Goal: Find specific page/section: Find specific page/section

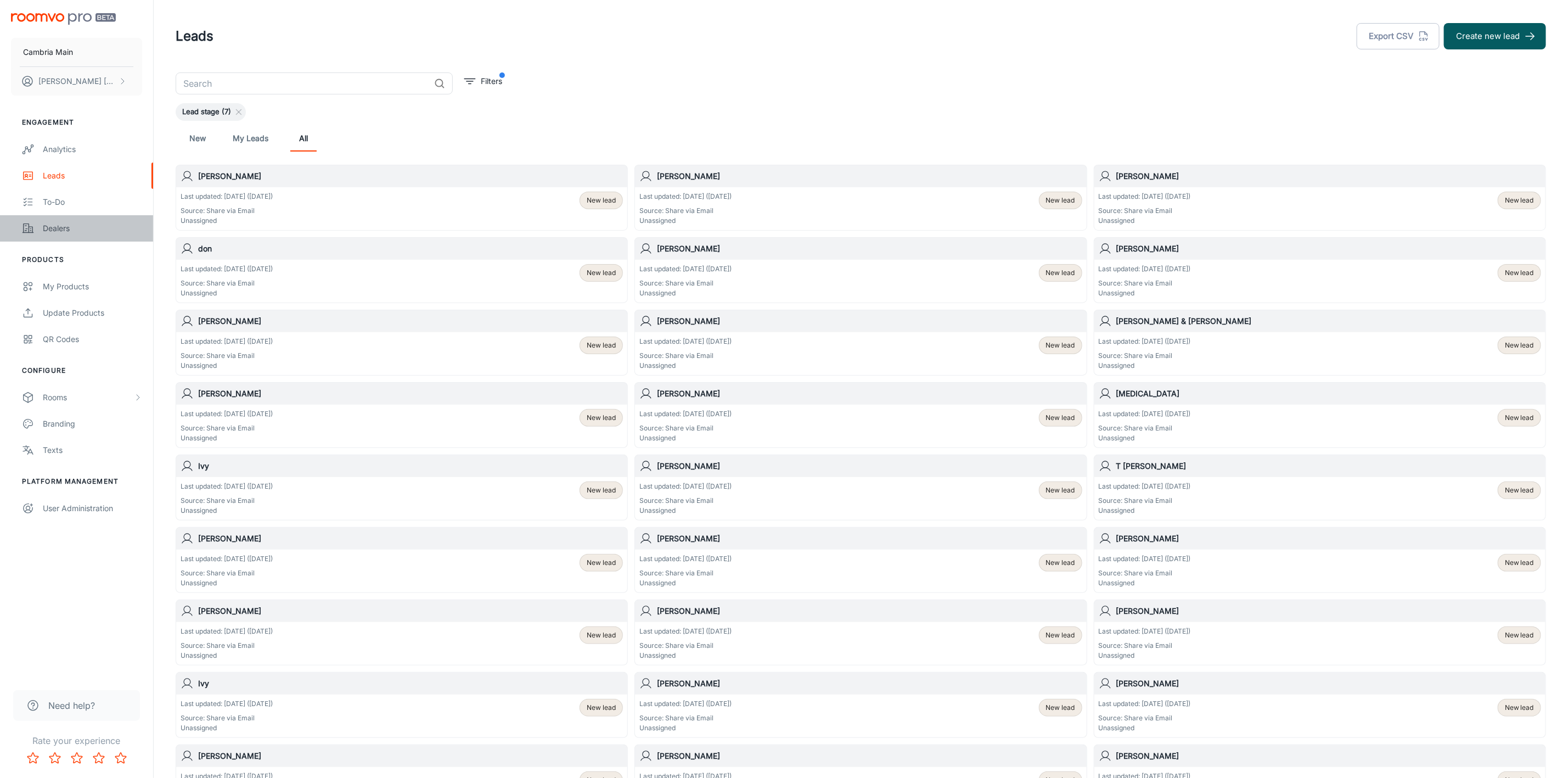
click at [70, 221] on link "Dealers" at bounding box center [77, 228] width 153 height 26
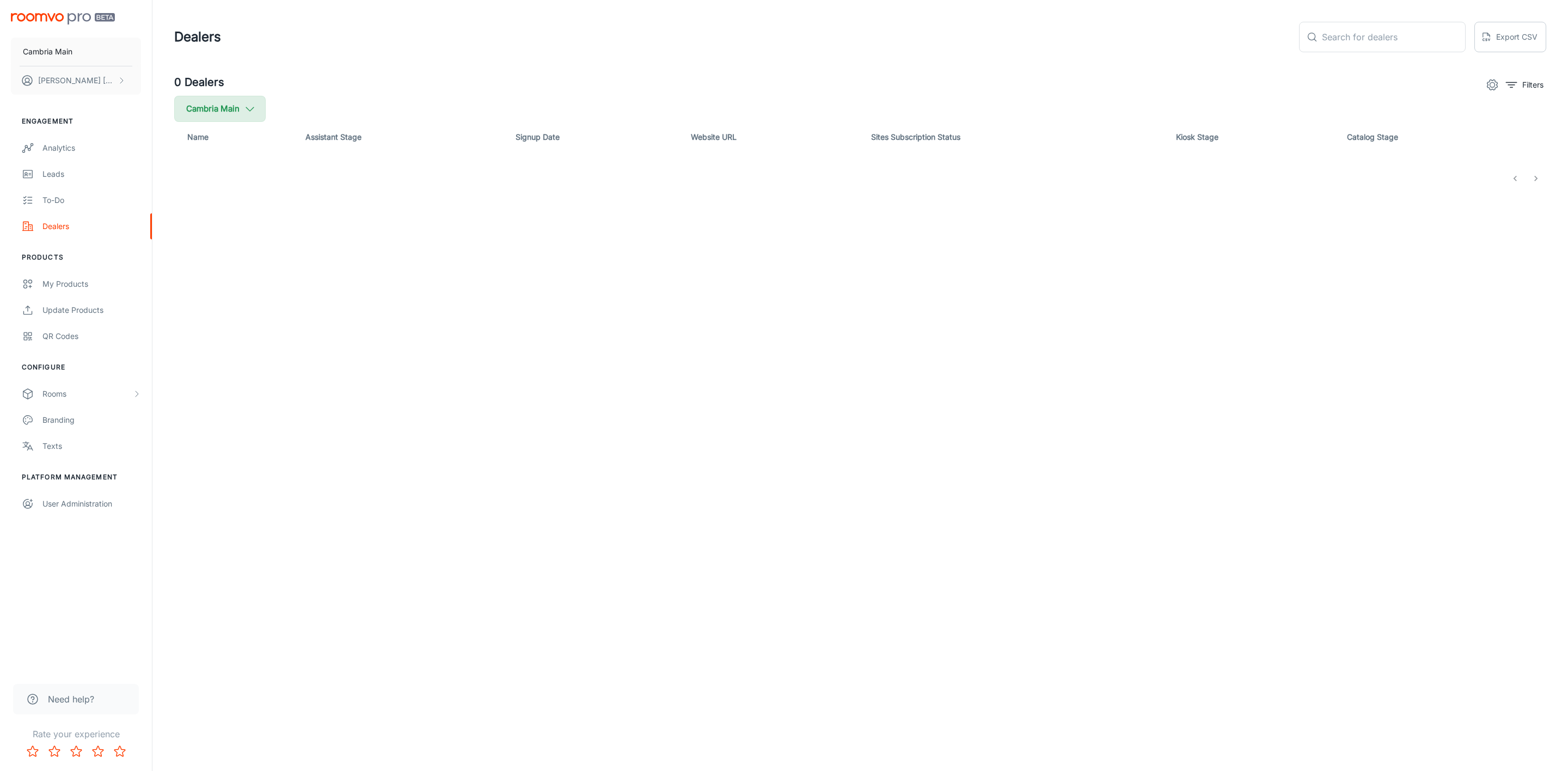
click at [194, 111] on button "Cambria Main" at bounding box center [220, 108] width 91 height 26
click at [206, 257] on span "Cambria" at bounding box center [276, 260] width 147 height 13
click at [198, 257] on input "Cambria" at bounding box center [187, 260] width 22 height 22
checkbox input "true"
click at [315, 312] on button "Apply" at bounding box center [335, 309] width 39 height 19
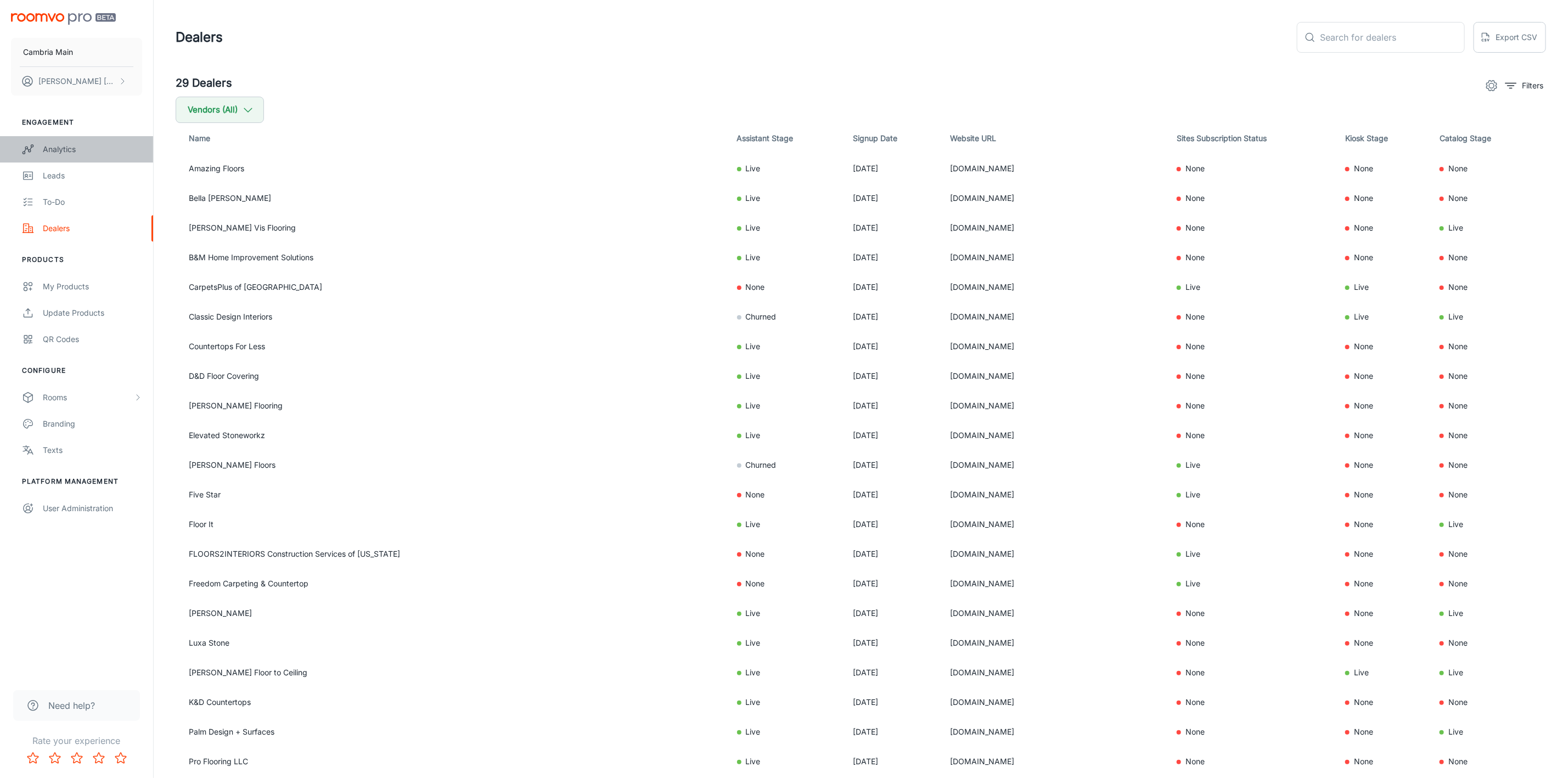
click at [48, 149] on div "Analytics" at bounding box center [93, 149] width 99 height 12
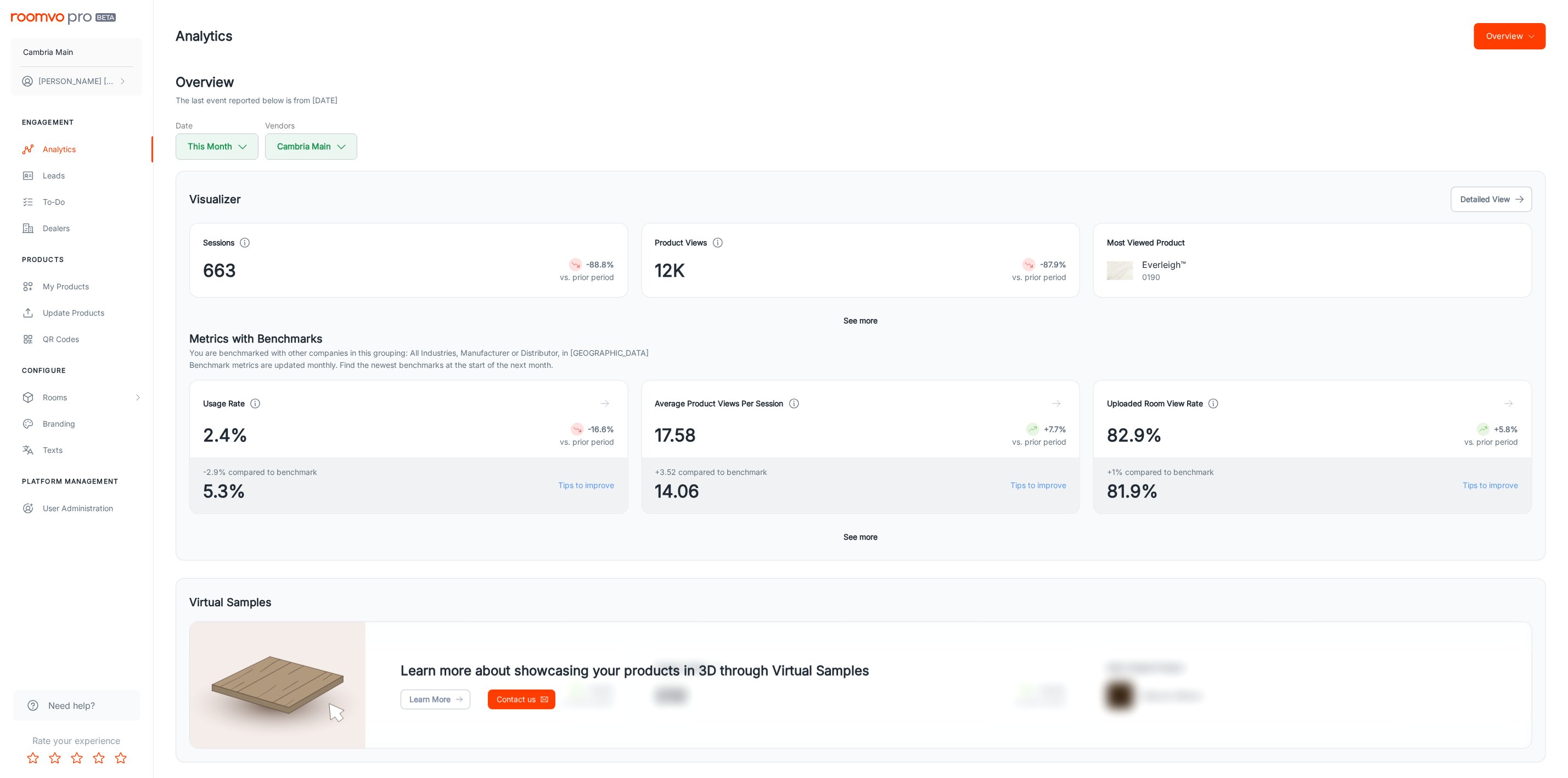
click at [1532, 27] on button "Overview" at bounding box center [1510, 36] width 72 height 26
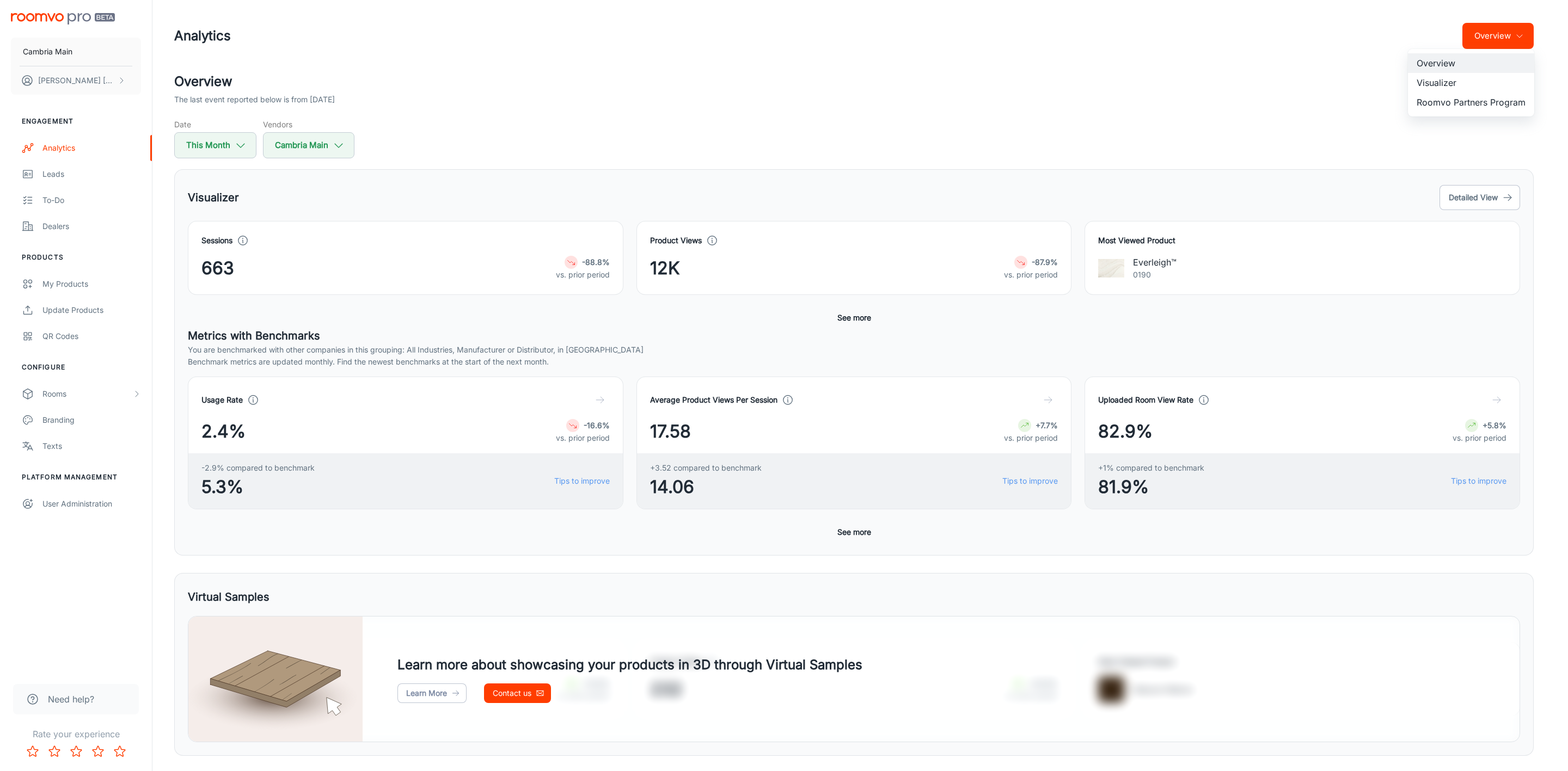
click at [1457, 100] on li "Roomvo Partners Program" at bounding box center [1471, 102] width 127 height 19
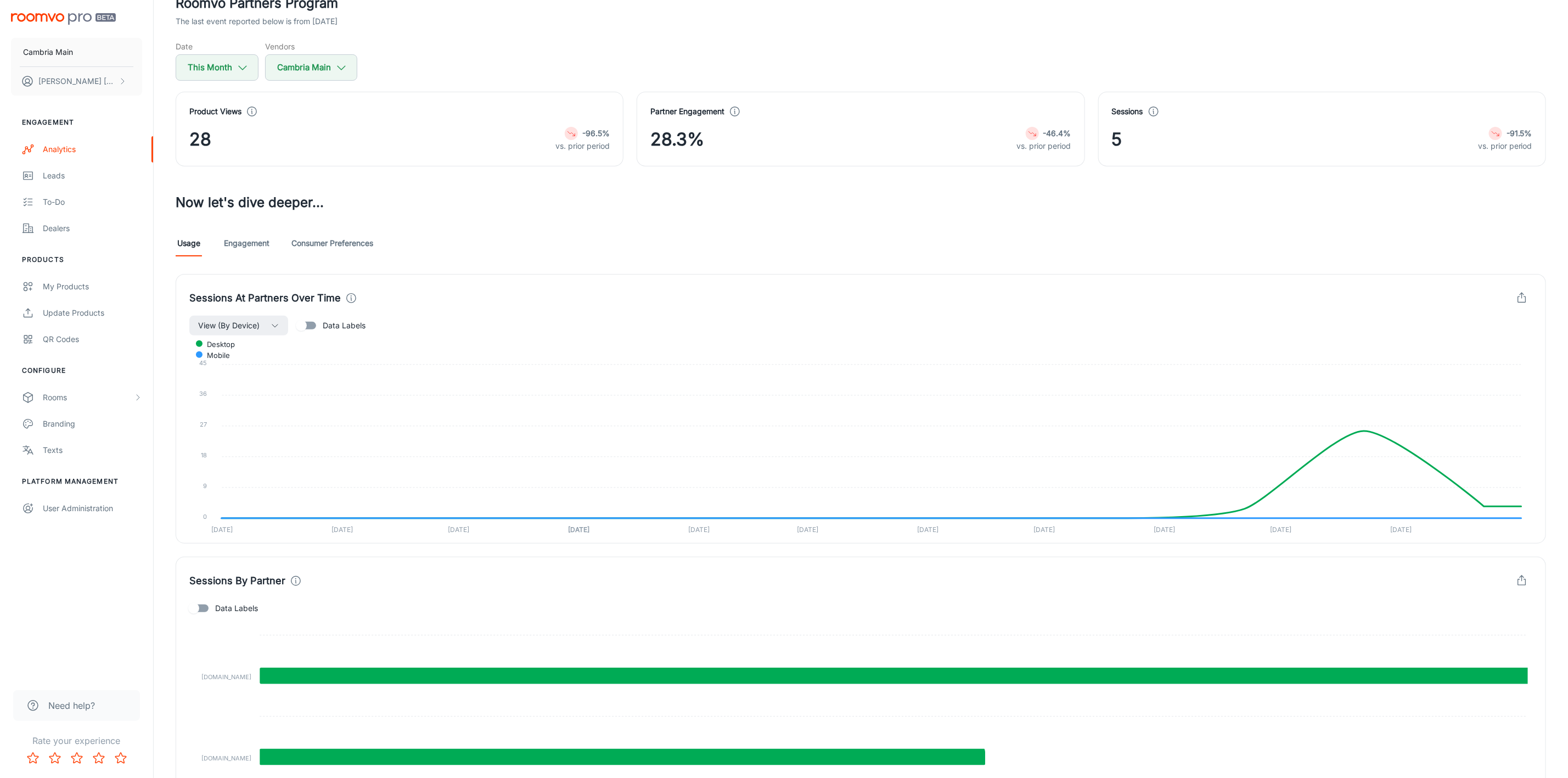
scroll to position [172, 0]
